Goal: Transaction & Acquisition: Book appointment/travel/reservation

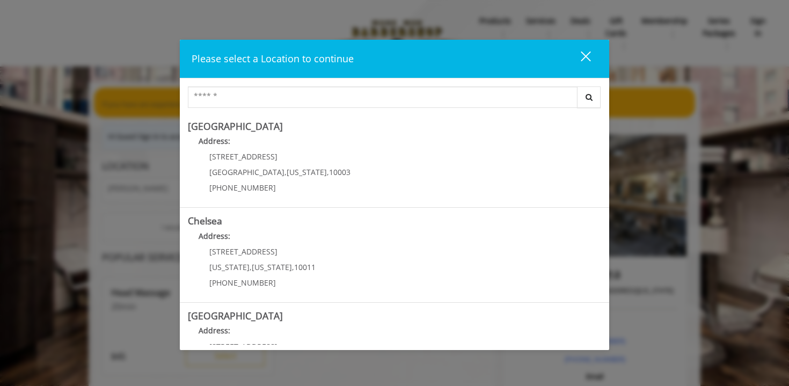
click at [588, 60] on div "close" at bounding box center [578, 58] width 21 height 16
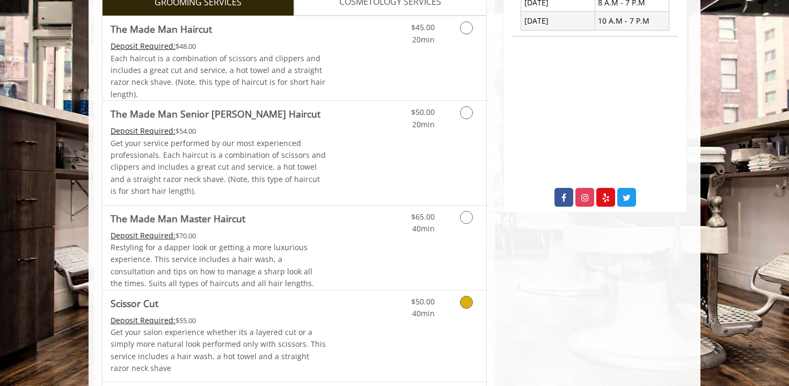
click at [389, 316] on div "$50.00 40min" at bounding box center [412, 305] width 61 height 30
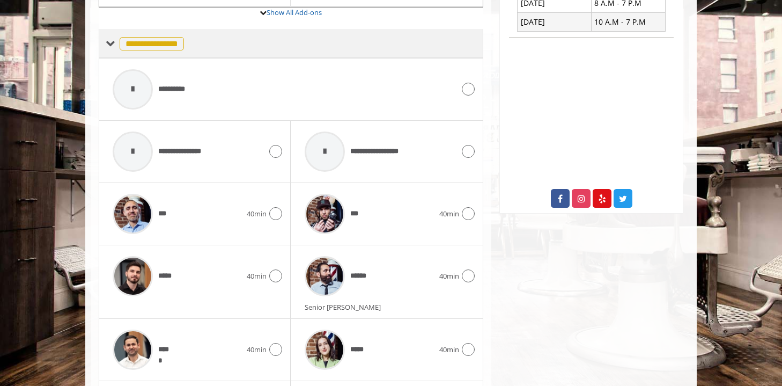
scroll to position [461, 0]
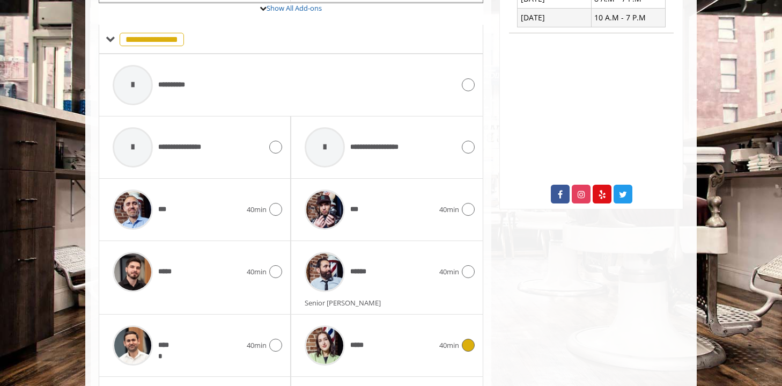
click at [415, 333] on div "*****" at bounding box center [369, 345] width 140 height 51
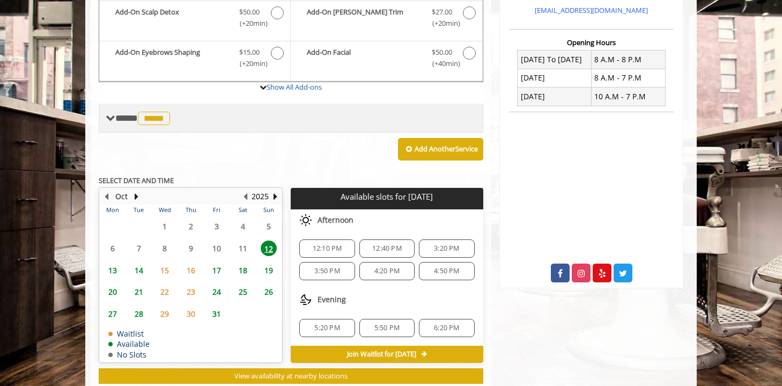
scroll to position [386, 0]
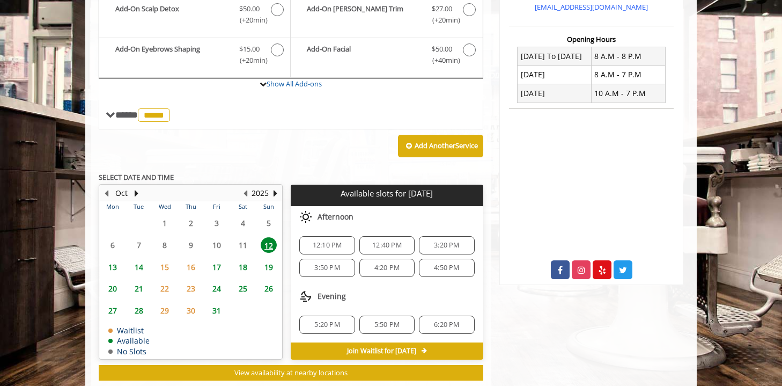
click at [450, 243] on span "3:20 PM" at bounding box center [446, 245] width 25 height 9
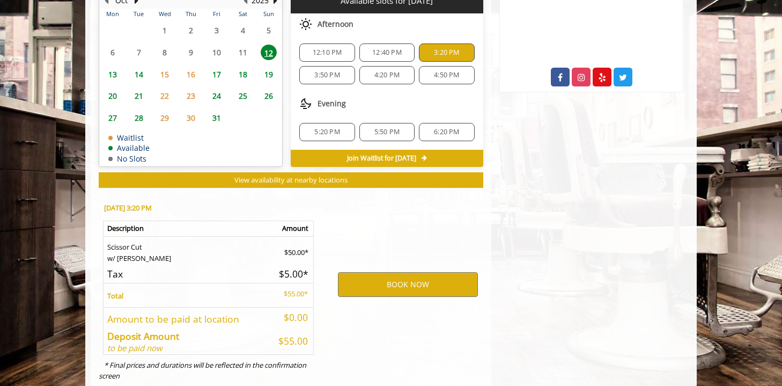
scroll to position [606, 0]
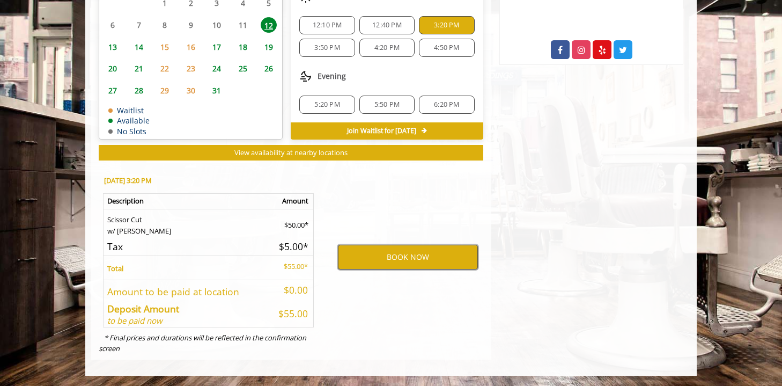
click at [387, 259] on button "BOOK NOW" at bounding box center [408, 257] width 140 height 25
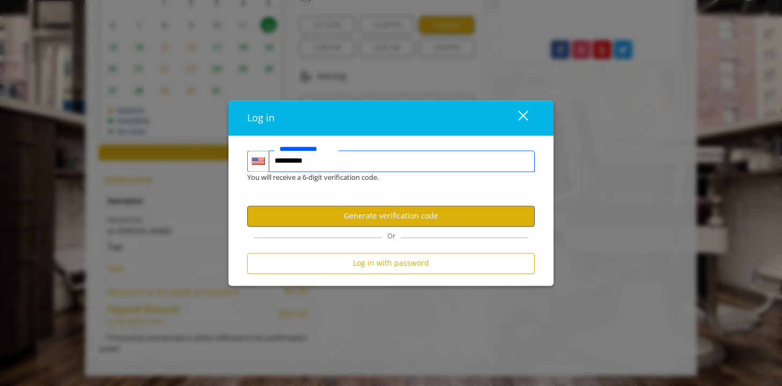
type input "**********"
click at [349, 211] on button "Generate verification code" at bounding box center [391, 216] width 288 height 21
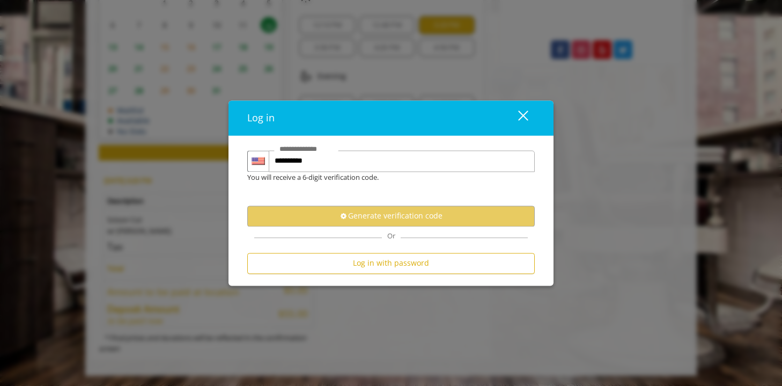
scroll to position [0, 0]
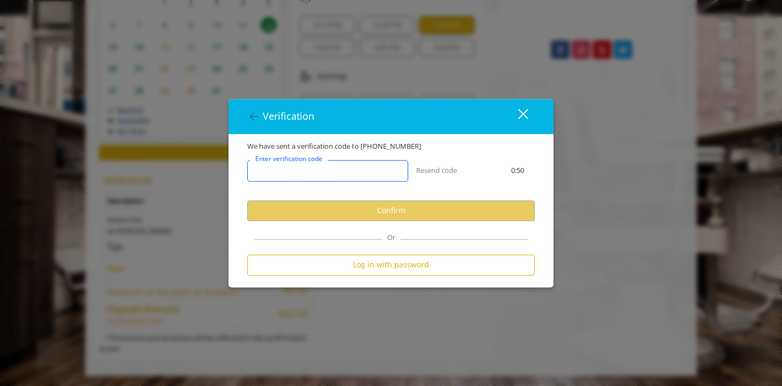
click at [328, 179] on input "Enter verification code" at bounding box center [327, 170] width 161 height 21
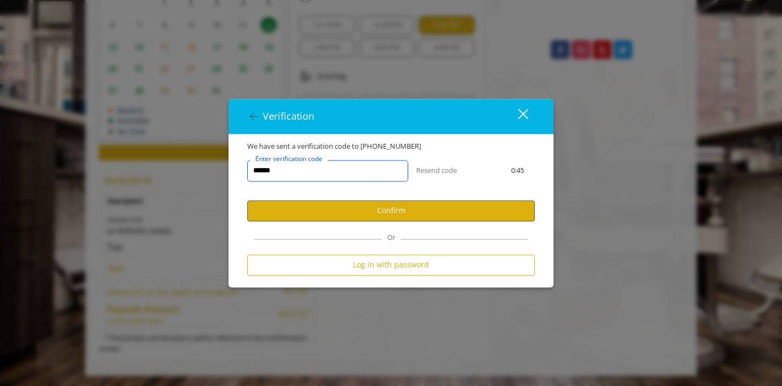
type input "******"
click at [347, 203] on button "Confirm" at bounding box center [391, 210] width 288 height 21
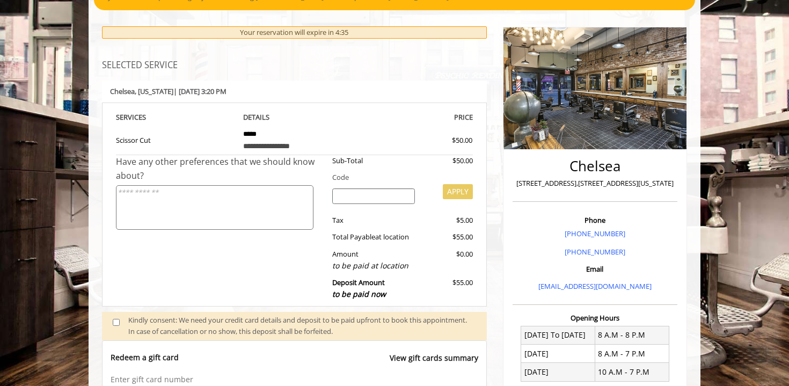
scroll to position [104, 0]
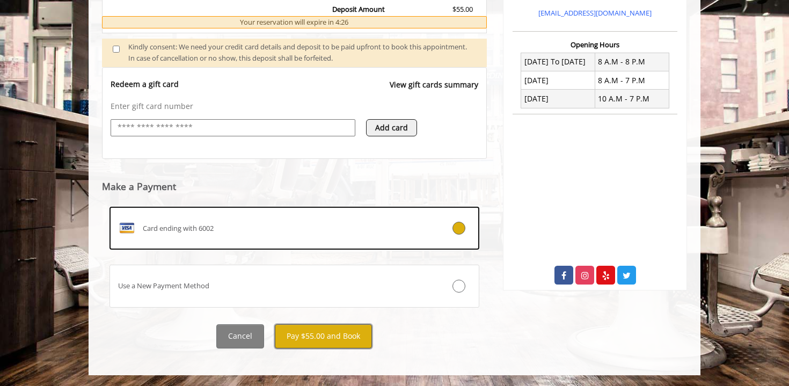
click at [318, 337] on button "Pay $55.00 and Book" at bounding box center [323, 336] width 97 height 24
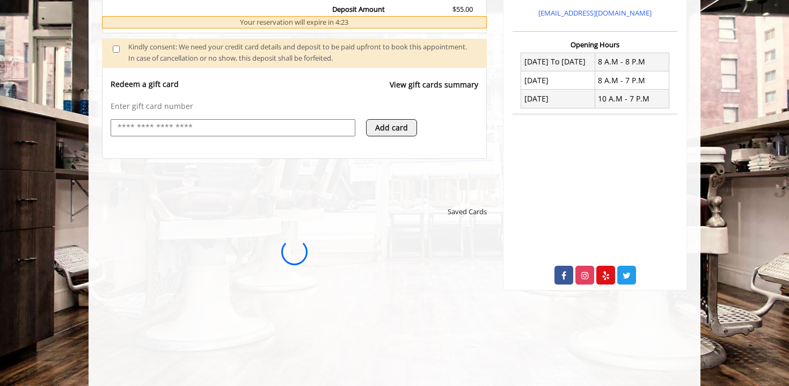
scroll to position [0, 0]
